Goal: Transaction & Acquisition: Purchase product/service

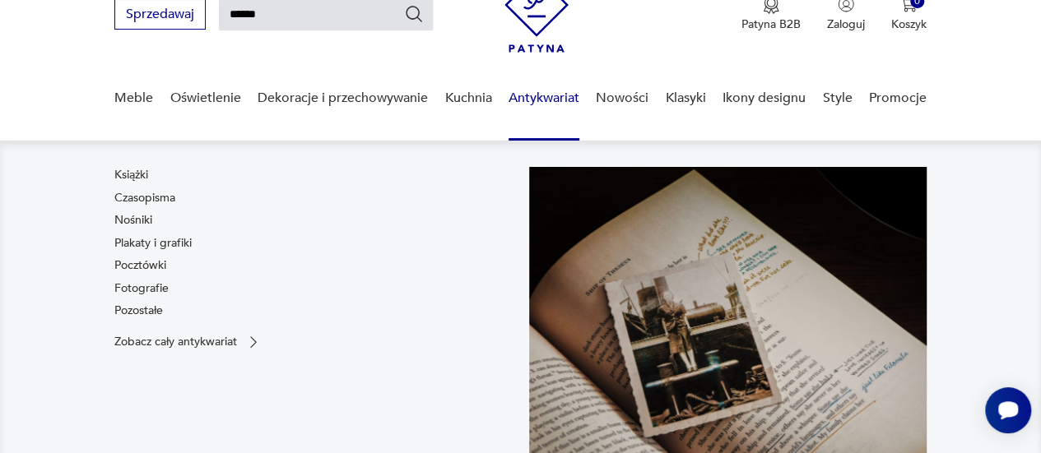
click at [146, 262] on link "Pocztówki" at bounding box center [140, 265] width 52 height 16
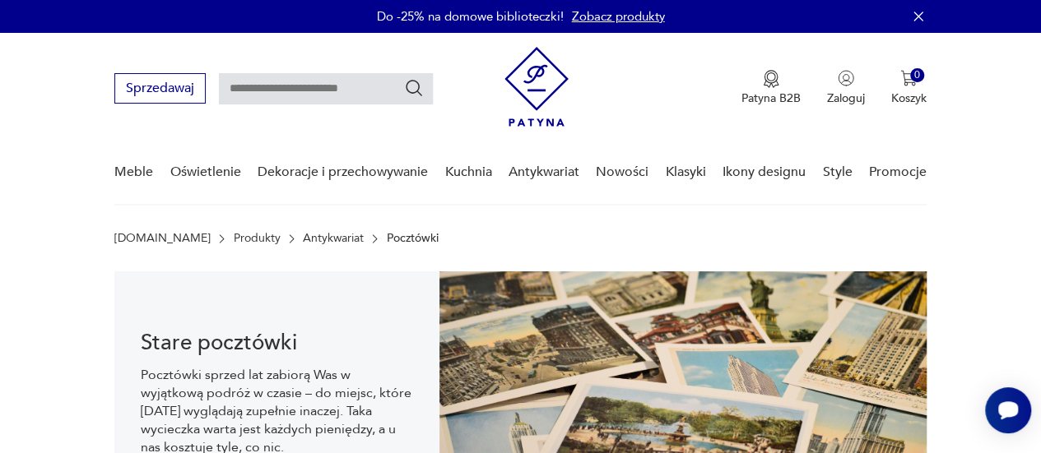
click at [313, 92] on input "text" at bounding box center [326, 88] width 214 height 31
type input "*****"
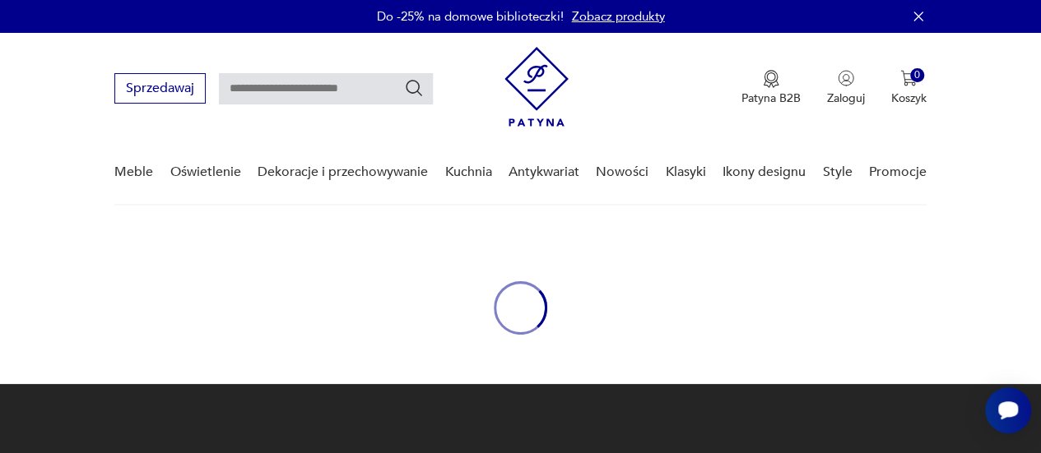
type input "*****"
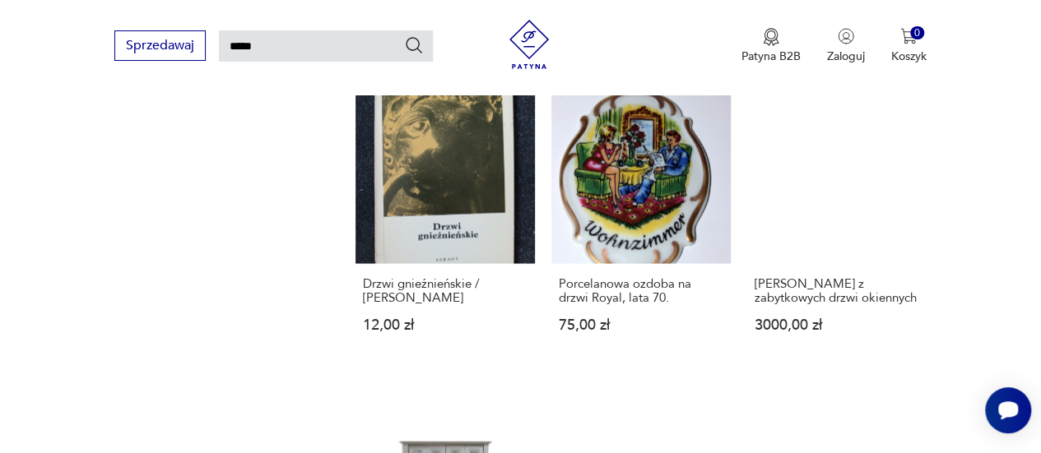
scroll to position [1555, 0]
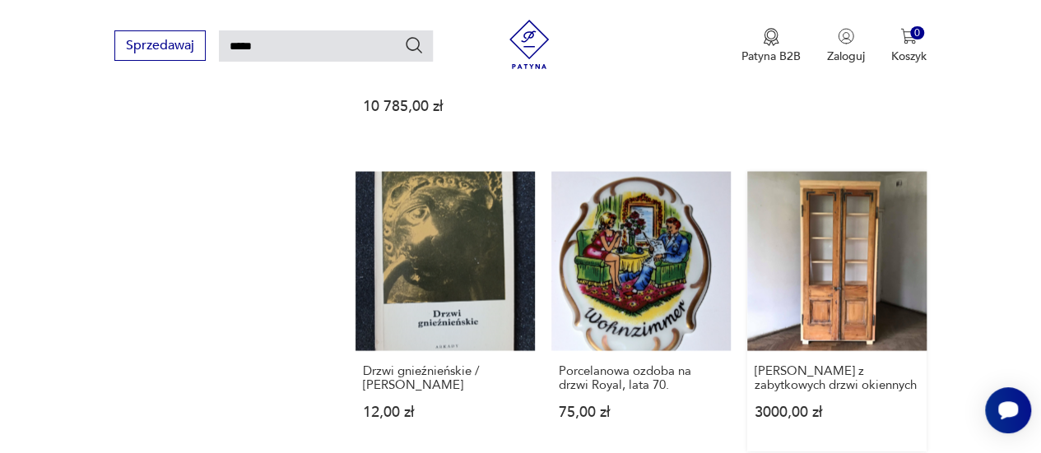
click at [847, 284] on link "[PERSON_NAME] z zabytkowych drzwi okiennych 3000,00 zł" at bounding box center [836, 311] width 179 height 280
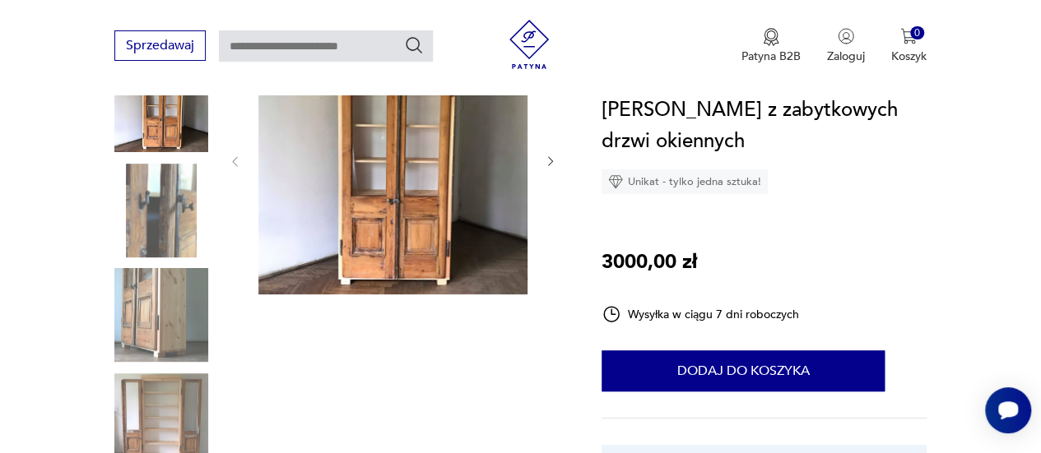
scroll to position [247, 0]
click at [553, 164] on icon "button" at bounding box center [550, 160] width 13 height 13
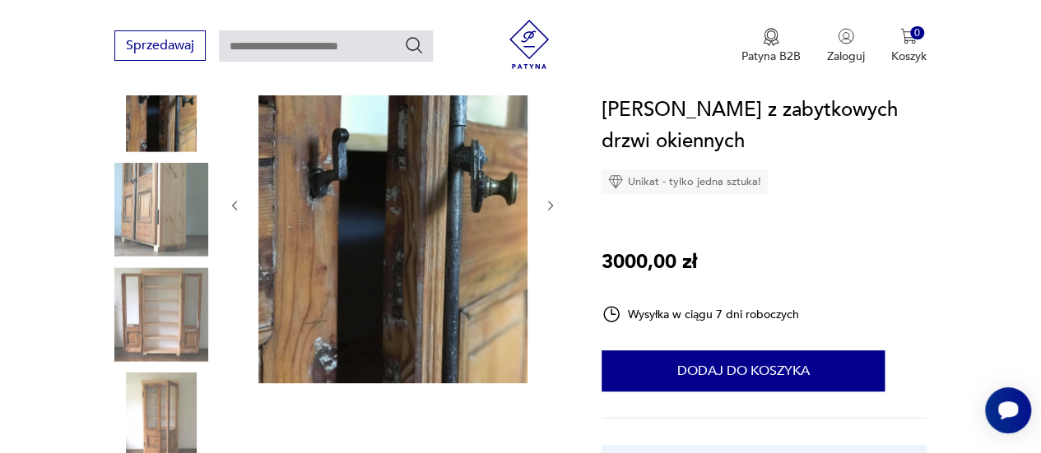
click at [547, 202] on icon "button" at bounding box center [550, 205] width 13 height 13
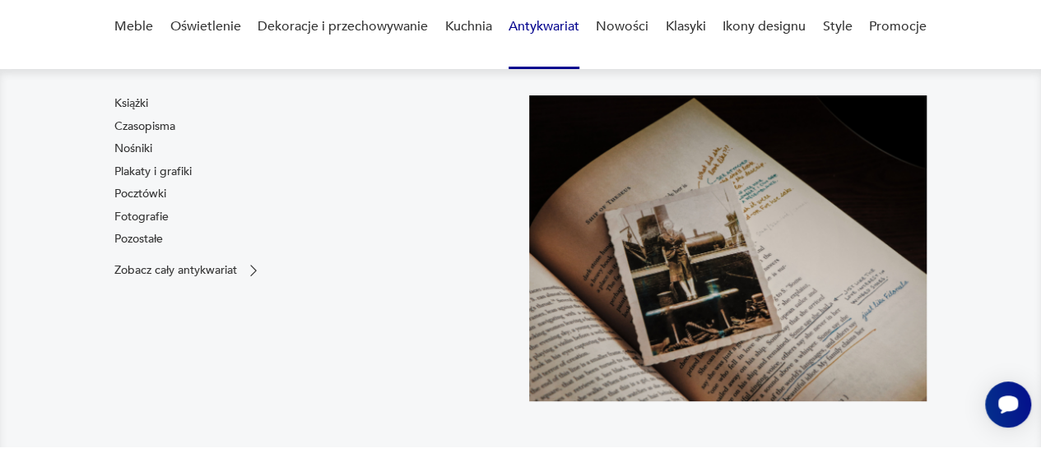
scroll to position [165, 0]
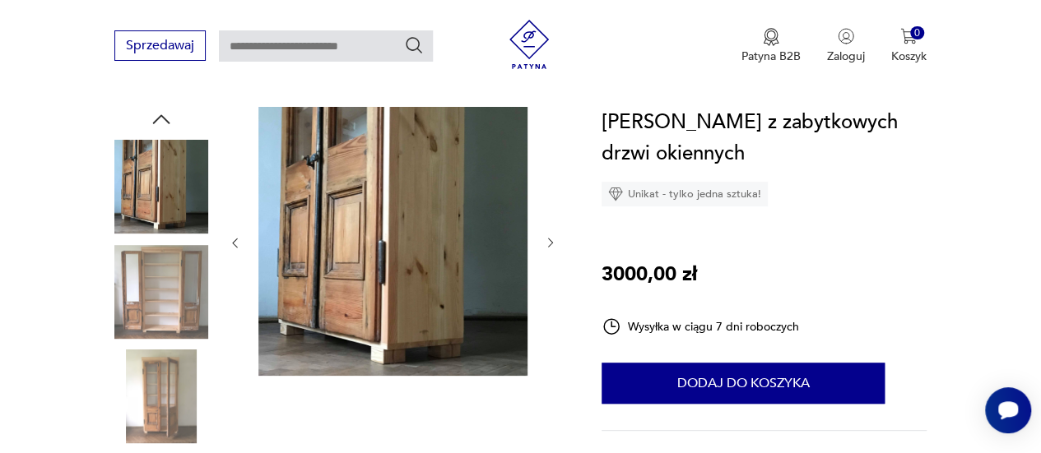
click at [546, 241] on icon "button" at bounding box center [550, 242] width 13 height 13
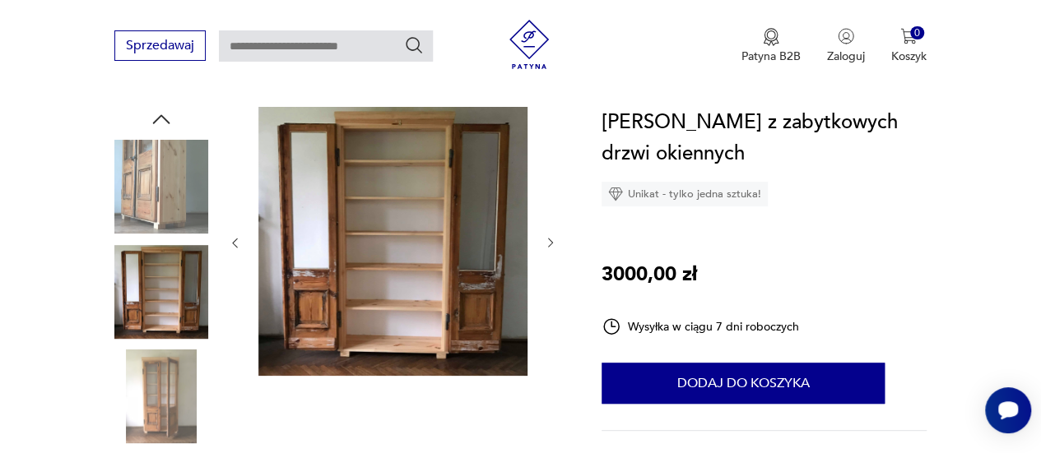
click at [547, 241] on icon "button" at bounding box center [550, 242] width 13 height 13
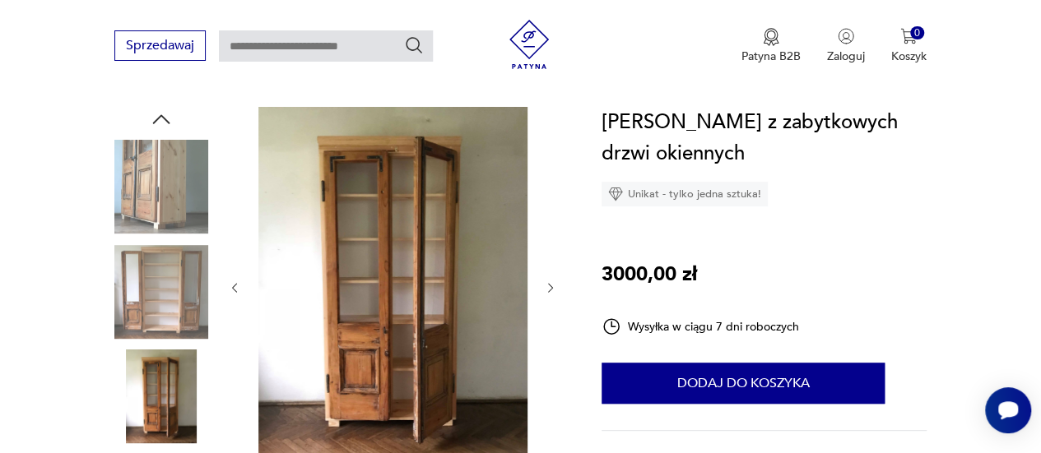
click at [547, 241] on div at bounding box center [392, 288] width 329 height 362
click at [549, 288] on icon "button" at bounding box center [550, 287] width 13 height 13
